Goal: Information Seeking & Learning: Check status

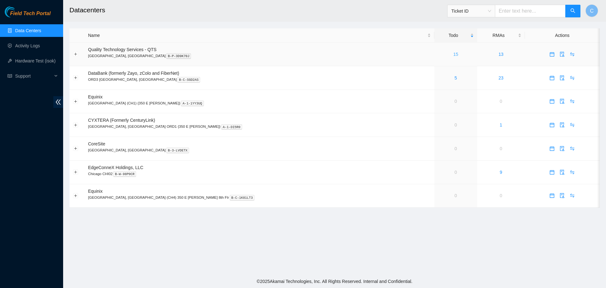
click at [453, 55] on link "15" at bounding box center [455, 54] width 5 height 5
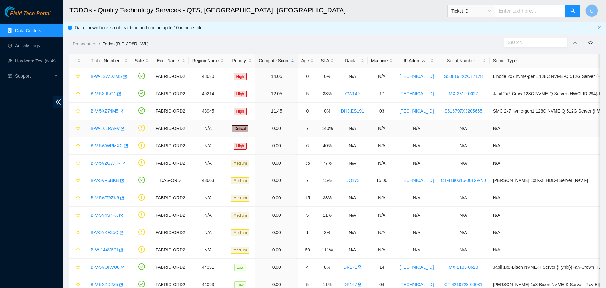
click at [105, 128] on link "B-W-16LRAFV" at bounding box center [105, 128] width 29 height 5
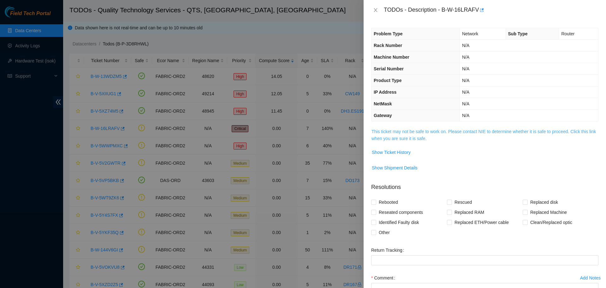
click at [408, 133] on link "This ticket may not be safe to work on. Please contact NIE to determine whether…" at bounding box center [484, 135] width 224 height 12
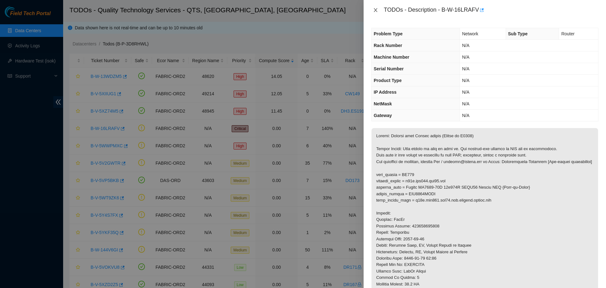
click at [375, 10] on icon "close" at bounding box center [375, 10] width 3 height 4
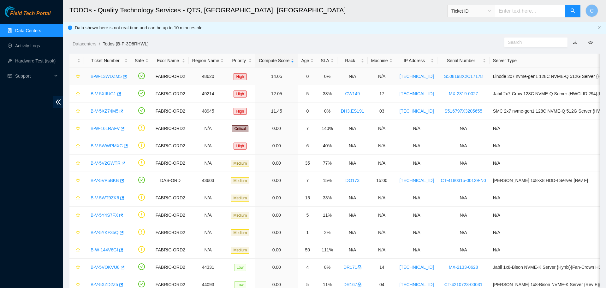
click at [112, 74] on link "B-W-13WDZM5" at bounding box center [106, 76] width 31 height 5
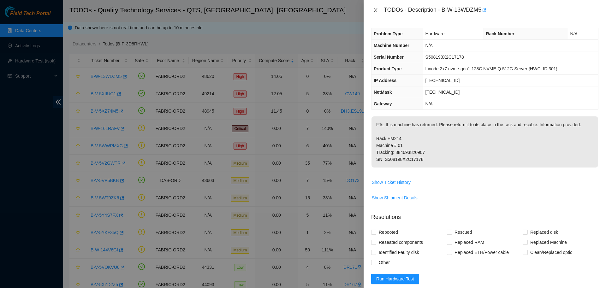
click at [373, 10] on icon "close" at bounding box center [375, 10] width 5 height 5
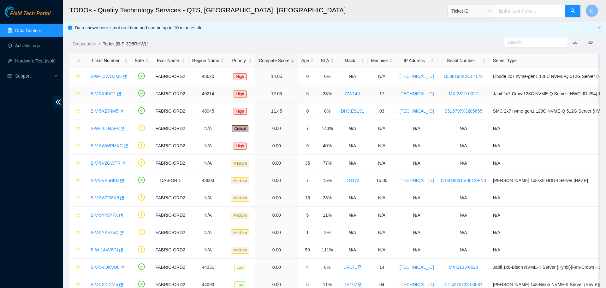
click at [100, 94] on link "B-V-5XIIUG1" at bounding box center [104, 93] width 26 height 5
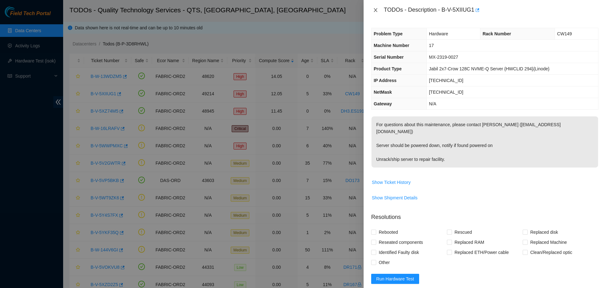
click at [374, 9] on icon "close" at bounding box center [375, 10] width 3 height 4
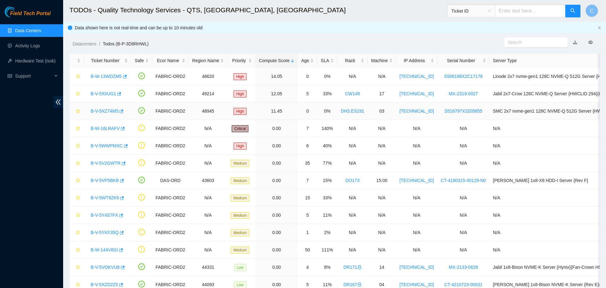
click at [104, 110] on link "B-V-5XZ74M5" at bounding box center [105, 111] width 28 height 5
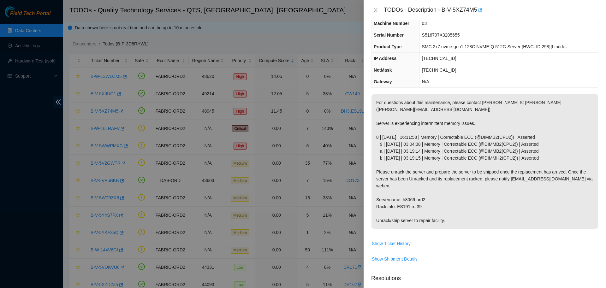
scroll to position [27, 0]
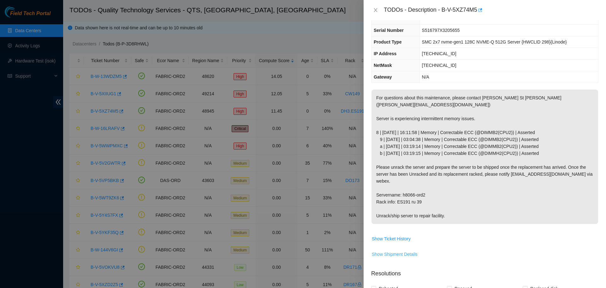
click at [407, 251] on span "Show Shipment Details" at bounding box center [395, 254] width 46 height 7
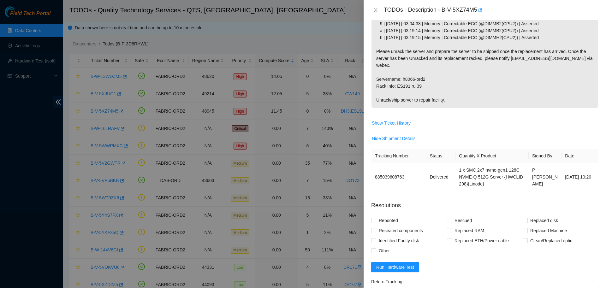
scroll to position [144, 0]
click at [373, 10] on icon "close" at bounding box center [375, 10] width 5 height 5
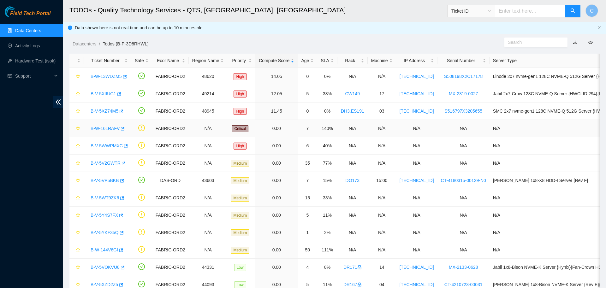
scroll to position [58, 0]
click at [109, 126] on link "B-W-16LRAFV" at bounding box center [105, 128] width 29 height 5
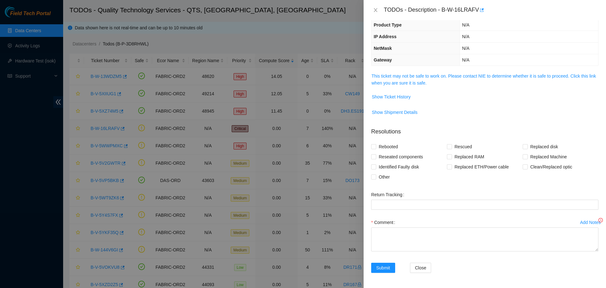
scroll to position [44, 0]
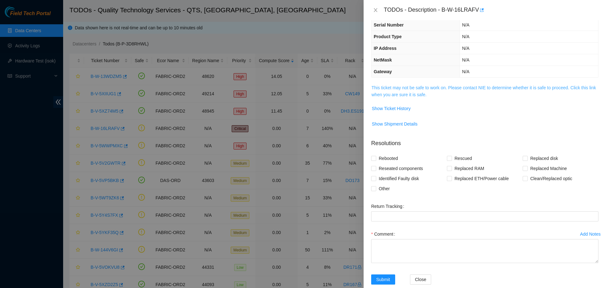
click at [421, 90] on link "This ticket may not be safe to work on. Please contact NIE to determine whether…" at bounding box center [484, 91] width 224 height 12
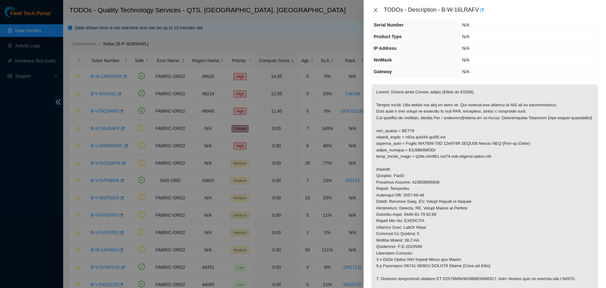
click at [376, 11] on icon "close" at bounding box center [375, 10] width 3 height 4
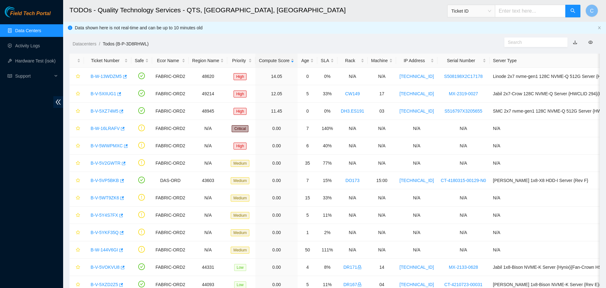
scroll to position [58, 0]
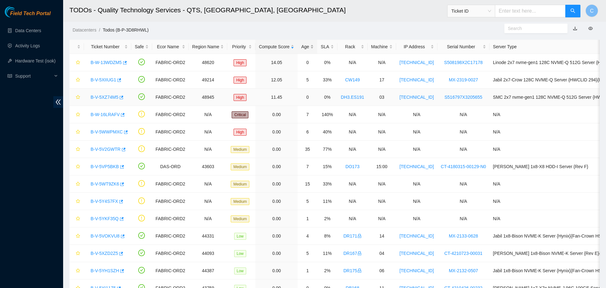
scroll to position [15, 0]
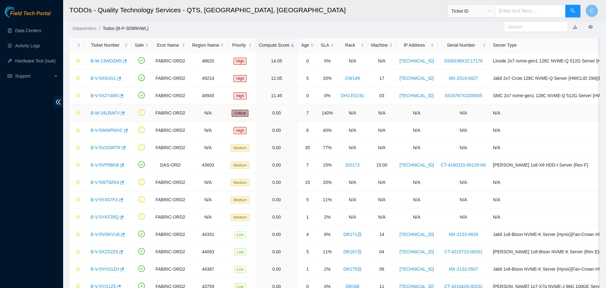
click at [105, 113] on link "B-W-16LRAFV" at bounding box center [105, 112] width 29 height 5
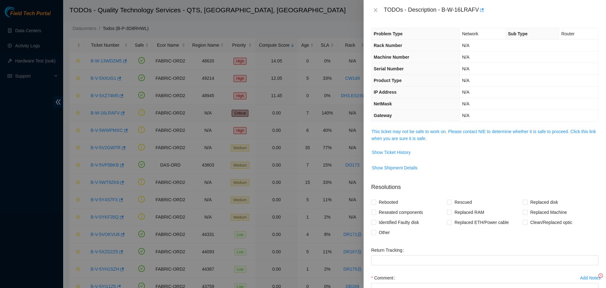
scroll to position [56, 0]
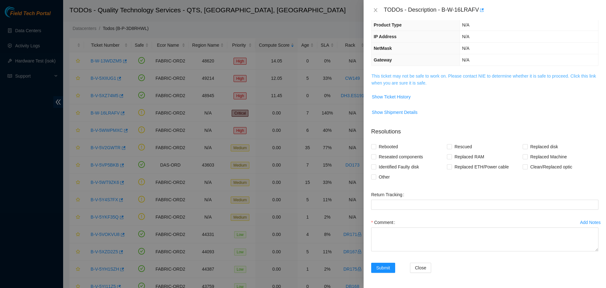
click at [401, 74] on link "This ticket may not be safe to work on. Please contact NIE to determine whether…" at bounding box center [484, 80] width 224 height 12
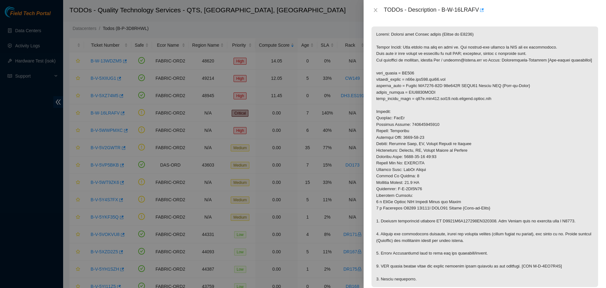
scroll to position [102, 0]
click at [256, 17] on div at bounding box center [303, 144] width 606 height 288
